Goal: Task Accomplishment & Management: Complete application form

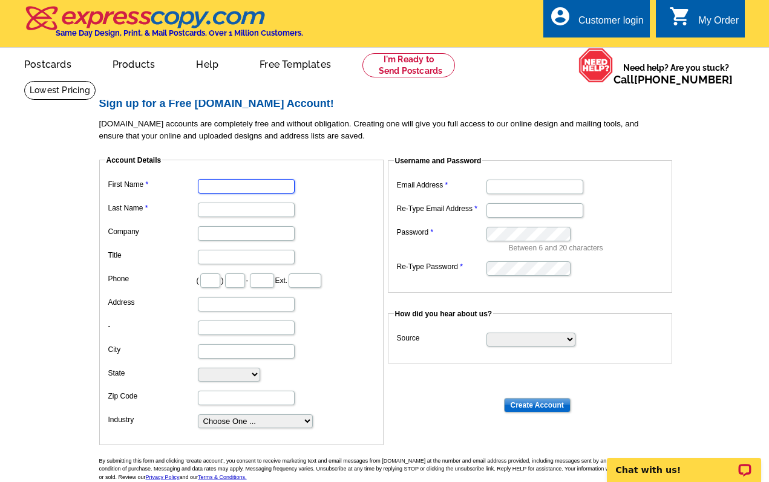
click at [260, 183] on input "First Name" at bounding box center [246, 186] width 97 height 15
type input "[PERSON_NAME]"
click at [224, 205] on input "Last Name" at bounding box center [246, 210] width 97 height 15
type input "[PERSON_NAME]"
click at [219, 232] on input "Company" at bounding box center [246, 233] width 97 height 15
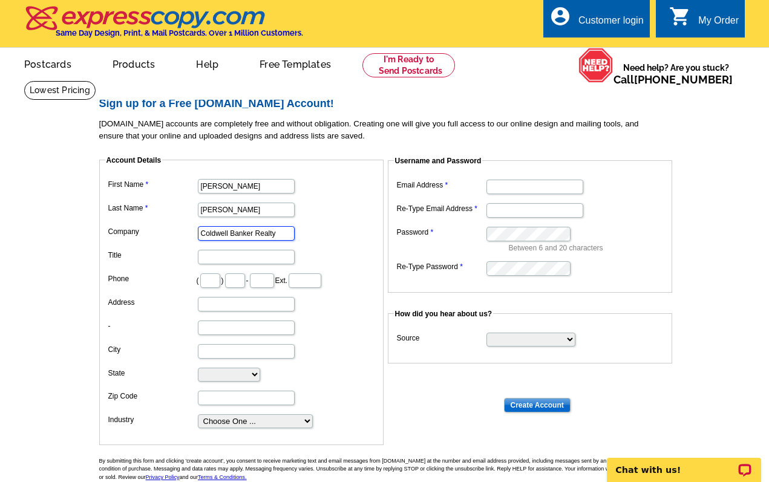
type input "Coldwell Banker Realty"
click at [225, 256] on input "Title" at bounding box center [246, 257] width 97 height 15
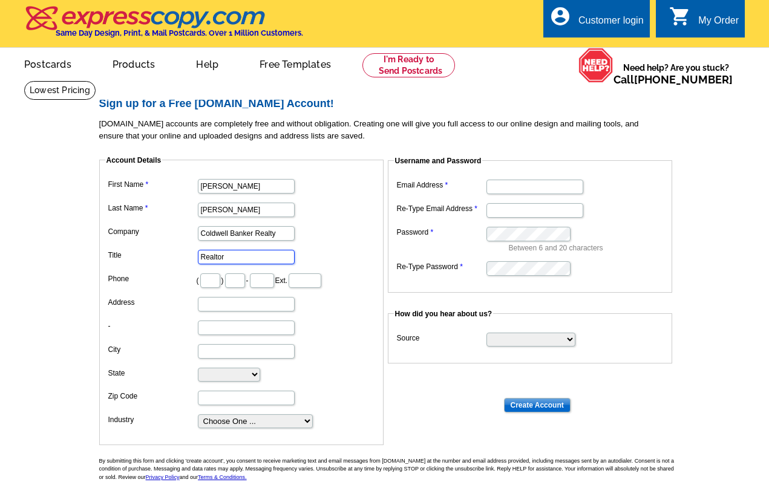
type input "Realtor"
click at [217, 278] on input "text" at bounding box center [210, 281] width 20 height 15
type input "614"
click at [245, 281] on input "text" at bounding box center [235, 281] width 20 height 15
type input "975"
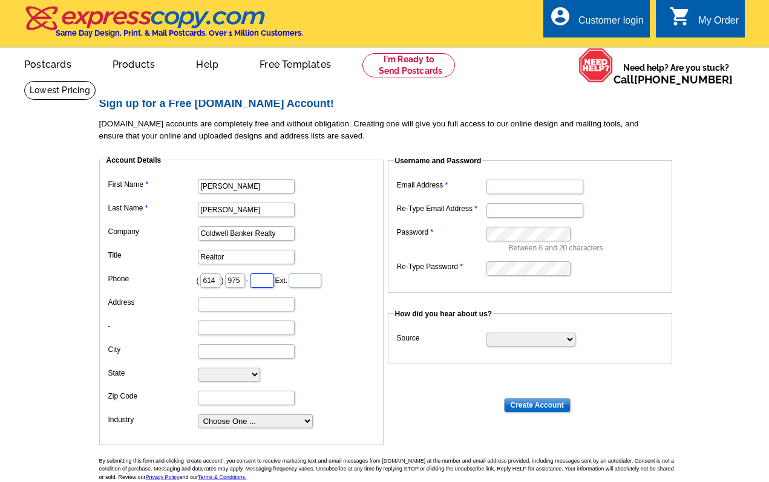
click at [274, 282] on input "text" at bounding box center [262, 281] width 24 height 15
type input "9472"
click at [257, 303] on input "Address" at bounding box center [246, 304] width 97 height 15
type input "[STREET_ADDRESS][PERSON_NAME]"
click at [223, 349] on input "City" at bounding box center [246, 351] width 97 height 15
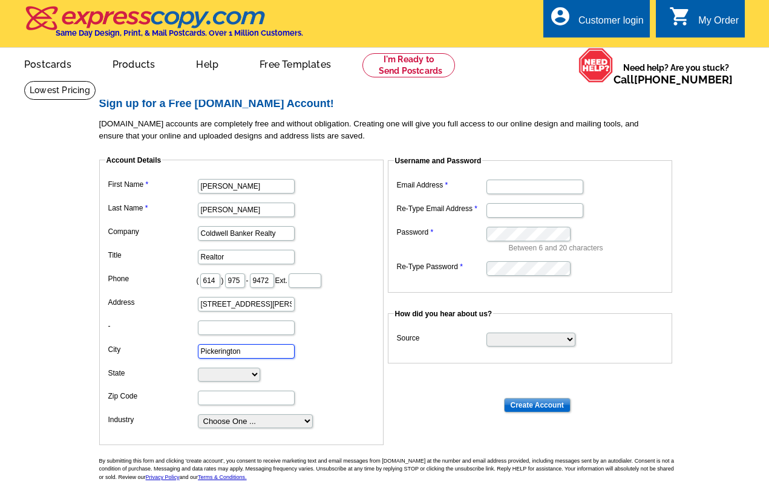
type input "Pickerington"
select select "OH"
click at [225, 396] on input "Zip Code" at bounding box center [246, 398] width 97 height 15
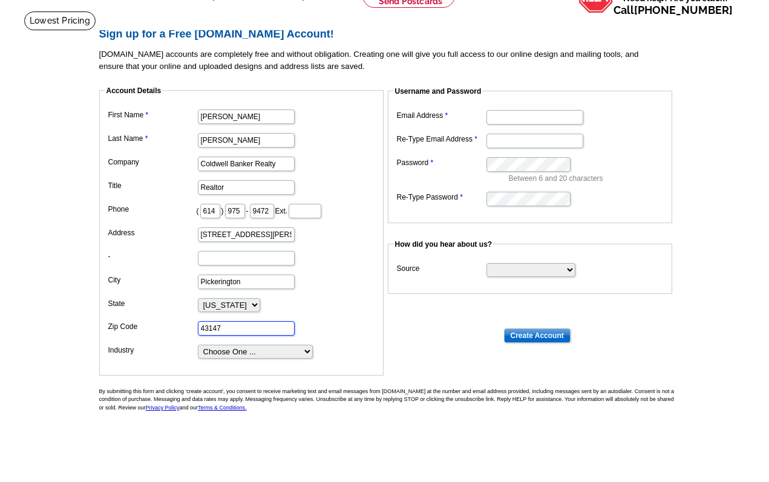
scroll to position [76, 0]
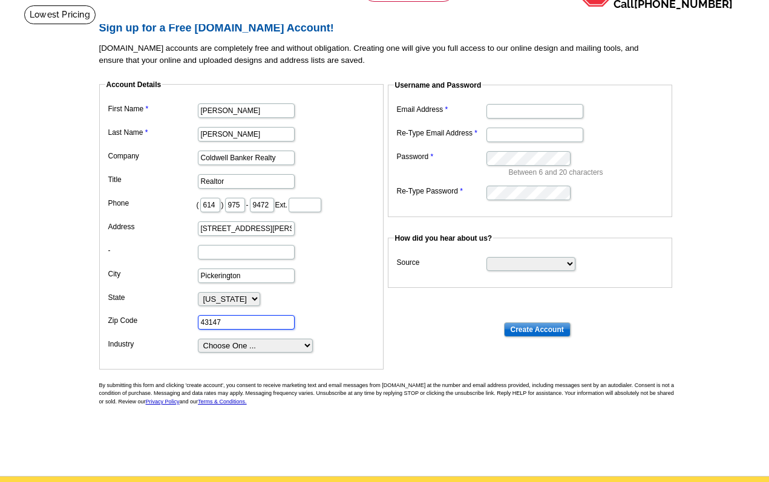
type input "43147"
select select "2"
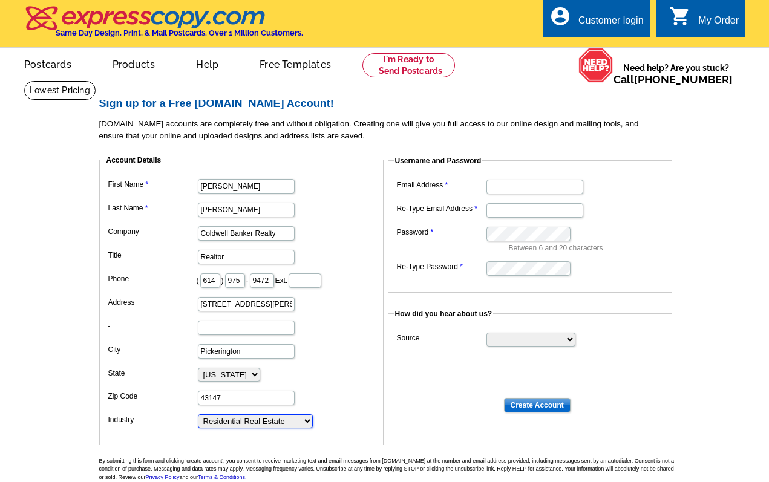
scroll to position [0, 0]
click at [697, 180] on main "Sign up for a Free [DOMAIN_NAME] Account! [DOMAIN_NAME] accounts are completely…" at bounding box center [384, 315] width 769 height 471
